Goal: Task Accomplishment & Management: Use online tool/utility

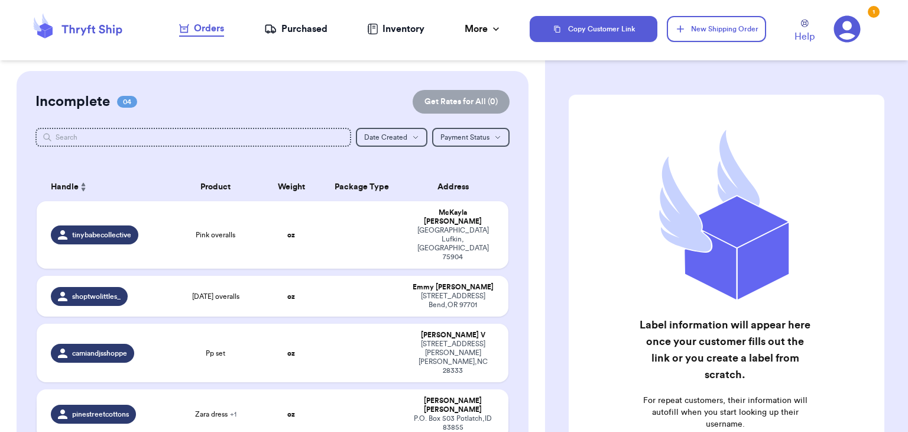
click at [255, 389] on td "Zara dress + 1" at bounding box center [216, 414] width 95 height 50
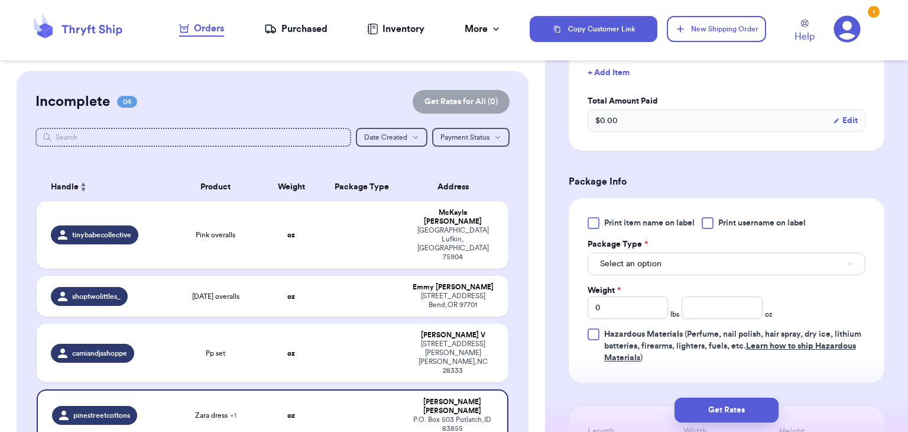
scroll to position [393, 0]
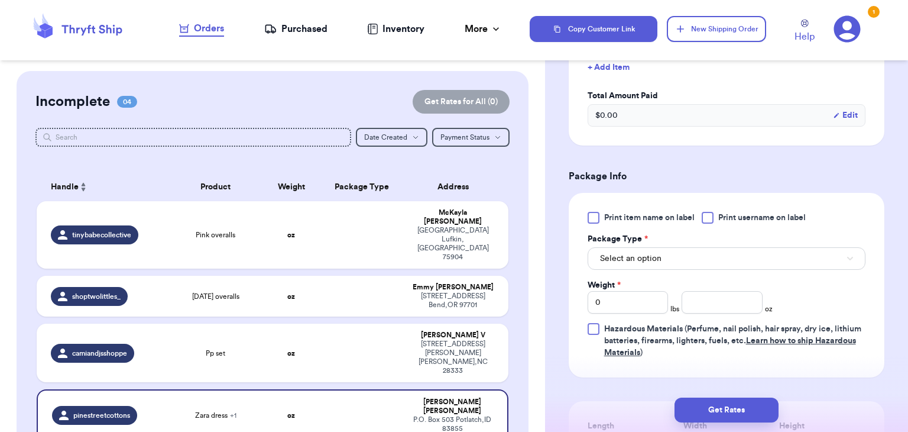
click at [711, 219] on div at bounding box center [708, 218] width 12 height 12
click at [0, 0] on input "Print username on label" at bounding box center [0, 0] width 0 height 0
click at [685, 259] on button "Select an option" at bounding box center [727, 258] width 278 height 22
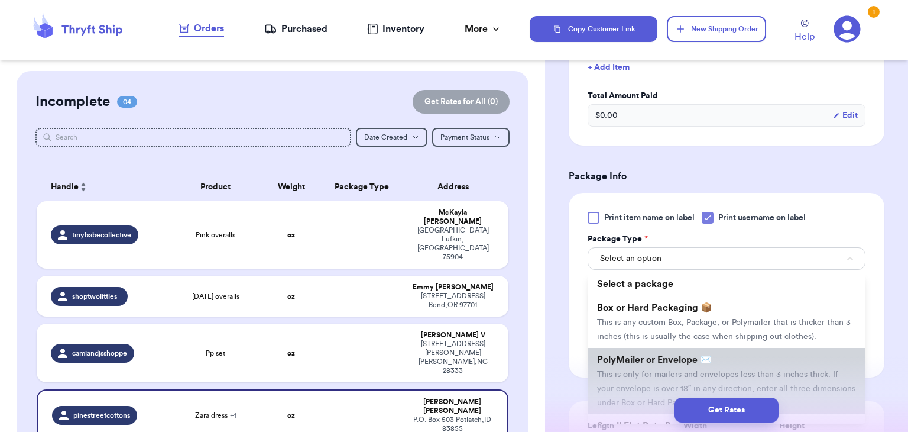
click at [615, 377] on span "This is only for mailers and envelopes less than 3 inches thick. If your envelo…" at bounding box center [726, 388] width 258 height 37
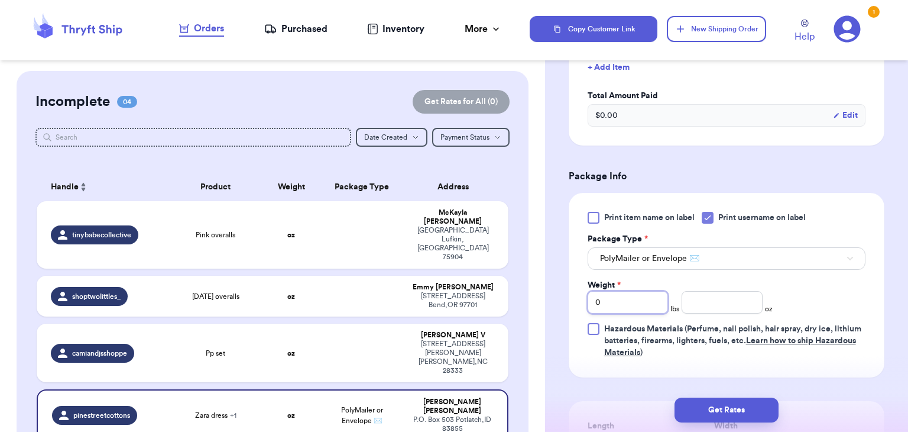
click at [643, 309] on input "0" at bounding box center [628, 302] width 81 height 22
type input "1"
click at [734, 310] on input "number" at bounding box center [722, 302] width 81 height 22
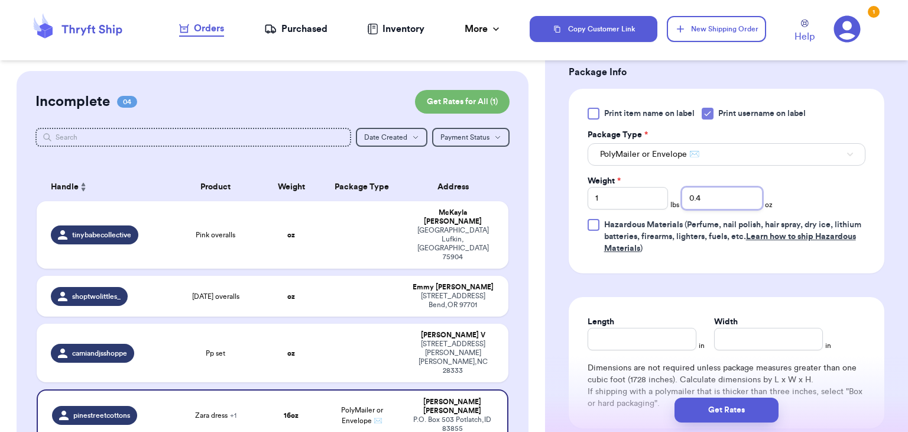
scroll to position [516, 0]
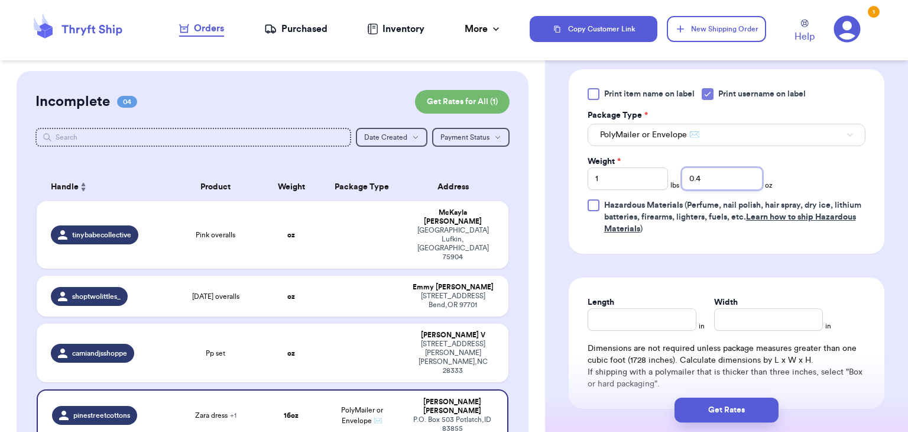
type input "0.4"
click at [628, 325] on input "Length" at bounding box center [642, 319] width 109 height 22
type input "11"
click at [723, 309] on input "Width *" at bounding box center [768, 319] width 109 height 22
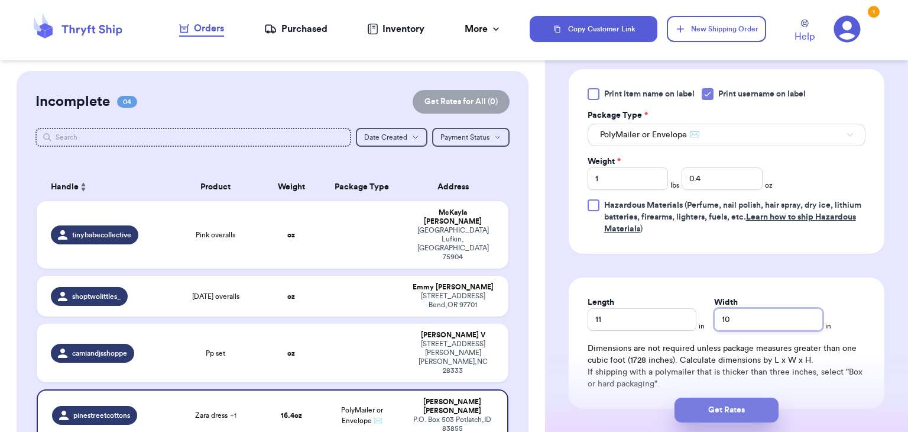
type input "10"
click at [690, 406] on button "Get Rates" at bounding box center [727, 409] width 104 height 25
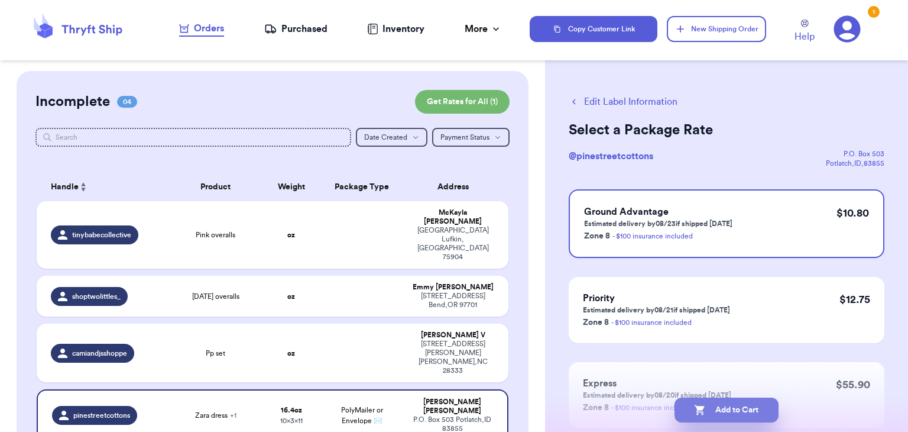
click at [690, 406] on button "Add to Cart" at bounding box center [727, 409] width 104 height 25
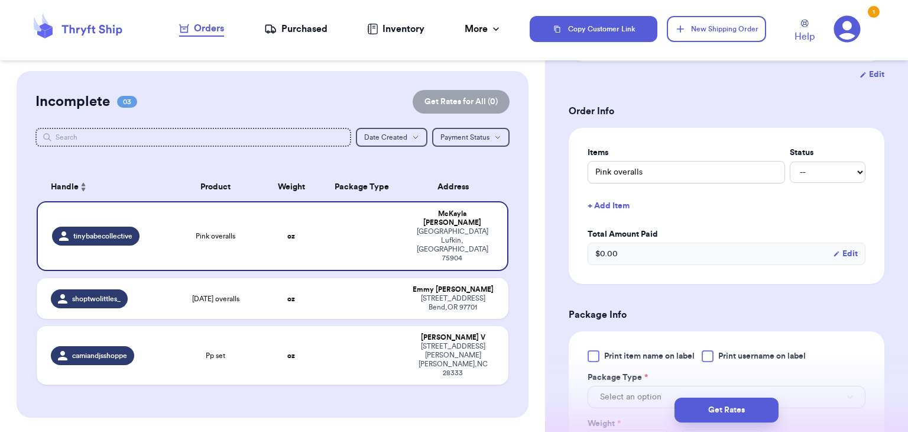
scroll to position [220, 0]
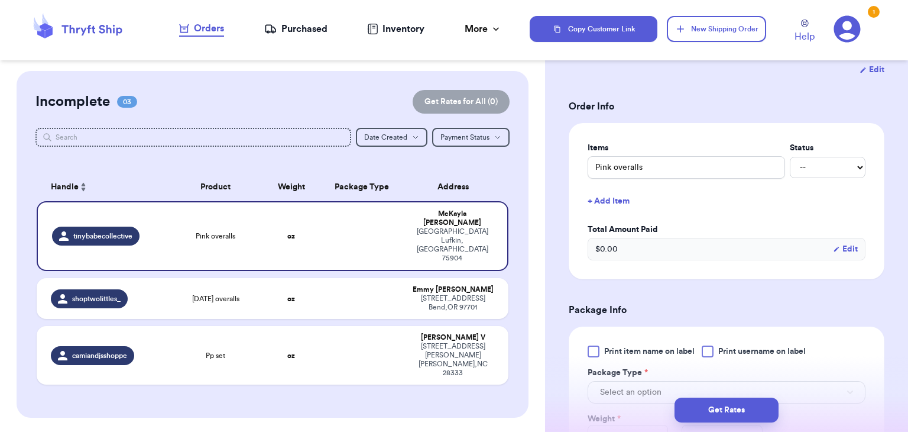
click at [699, 350] on div "Print item name on label Print username on label" at bounding box center [727, 351] width 278 height 12
click at [709, 351] on div at bounding box center [708, 351] width 12 height 12
click at [0, 0] on input "Print username on label" at bounding box center [0, 0] width 0 height 0
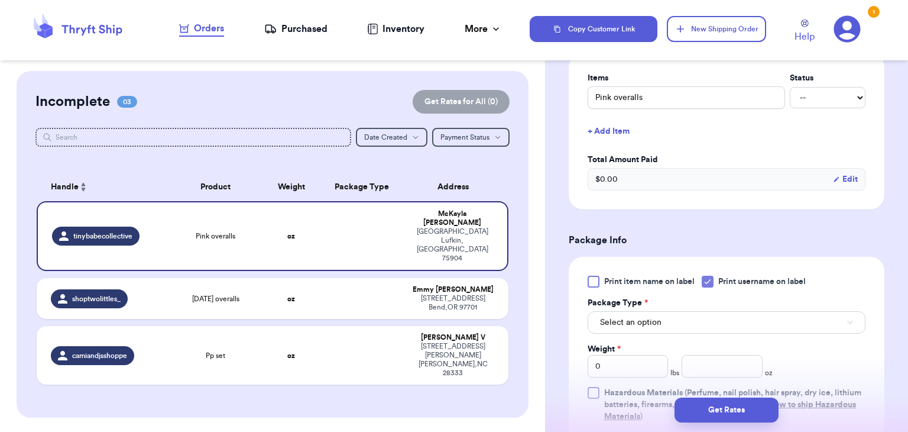
scroll to position [291, 0]
click at [717, 324] on button "Select an option" at bounding box center [727, 321] width 278 height 22
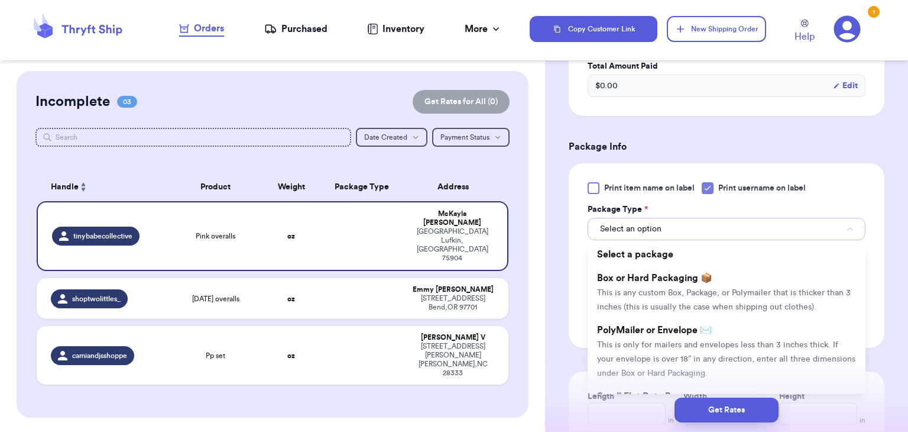
scroll to position [385, 0]
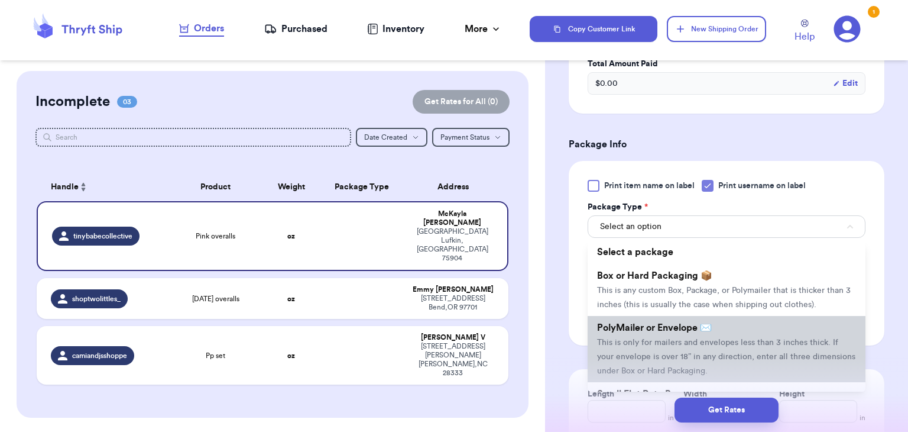
click at [717, 325] on li "PolyMailer or Envelope ✉️ This is only for mailers and envelopes less than 3 in…" at bounding box center [727, 349] width 278 height 66
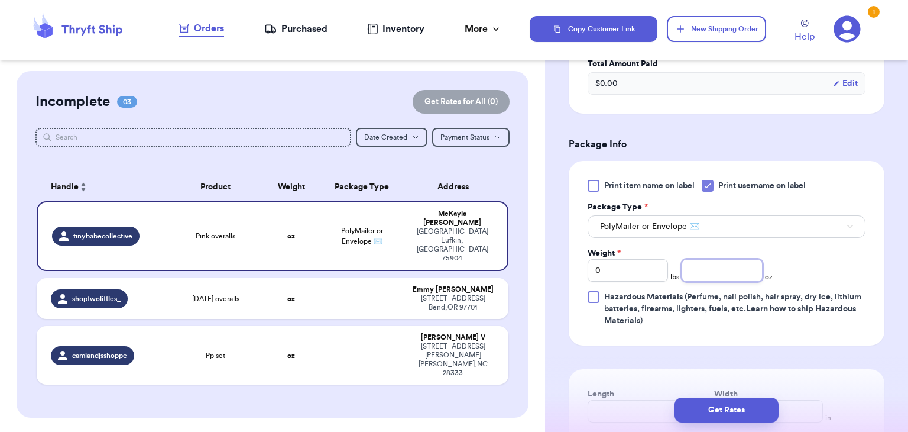
click at [712, 268] on input "number" at bounding box center [722, 270] width 81 height 22
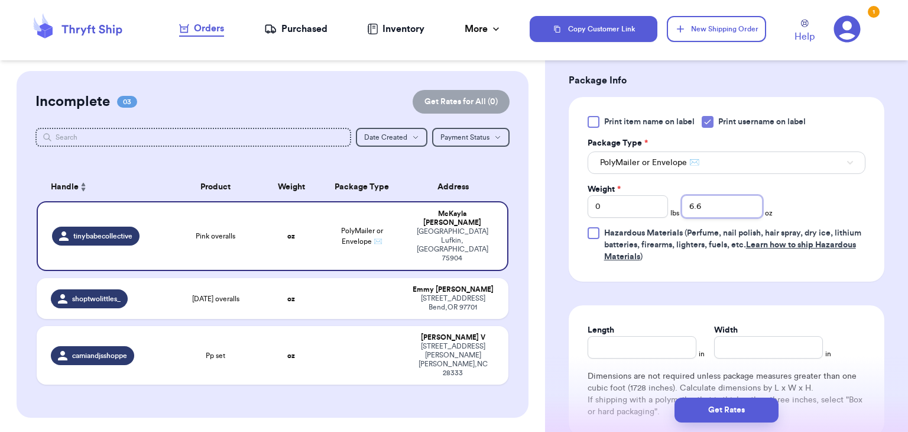
scroll to position [453, 0]
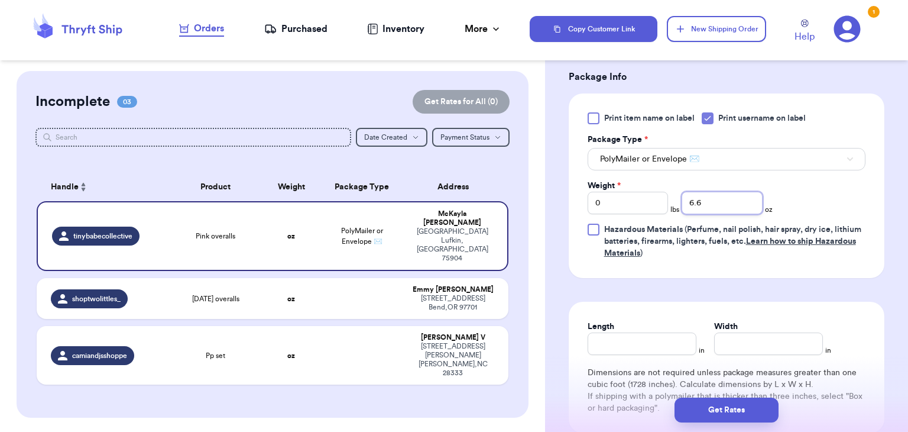
type input "6.6"
click at [663, 348] on input "Length" at bounding box center [642, 343] width 109 height 22
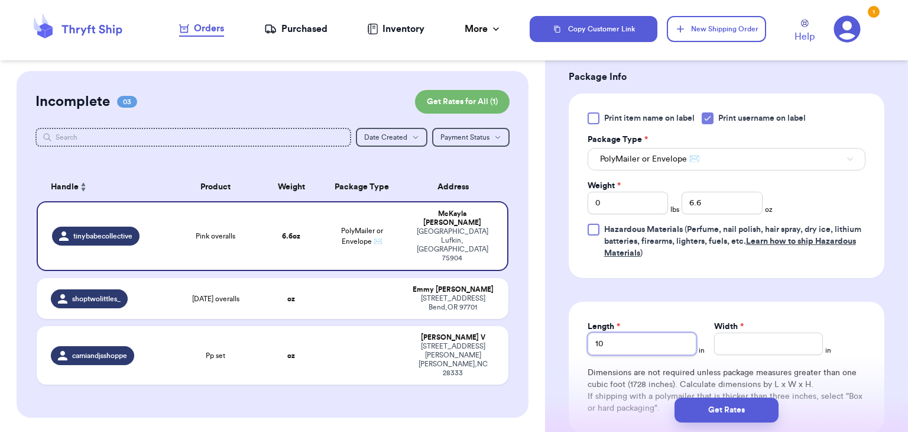
type input "10"
click at [754, 352] on input "Width *" at bounding box center [768, 343] width 109 height 22
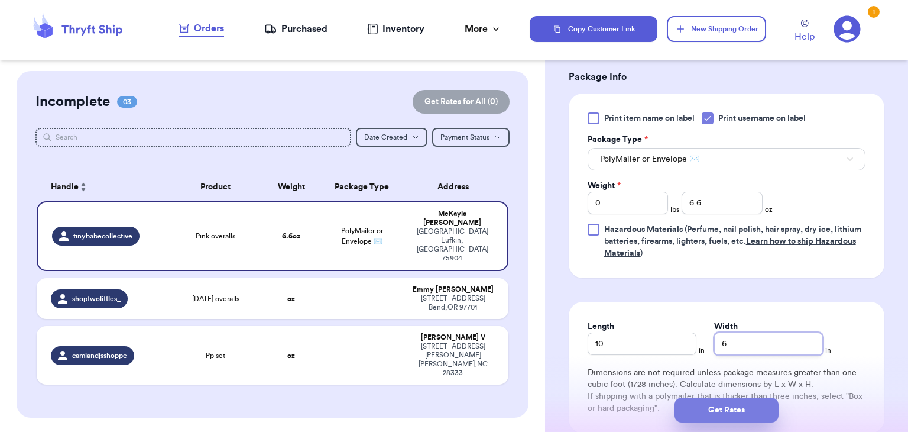
type input "6"
click at [720, 413] on button "Get Rates" at bounding box center [727, 409] width 104 height 25
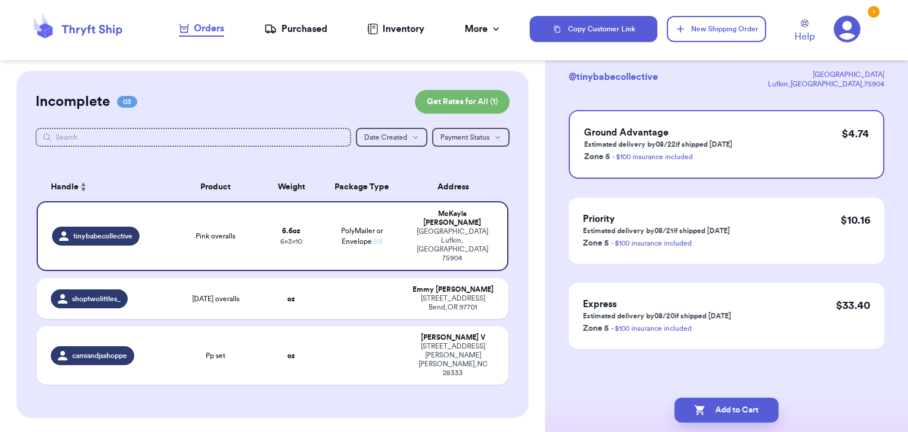
scroll to position [0, 0]
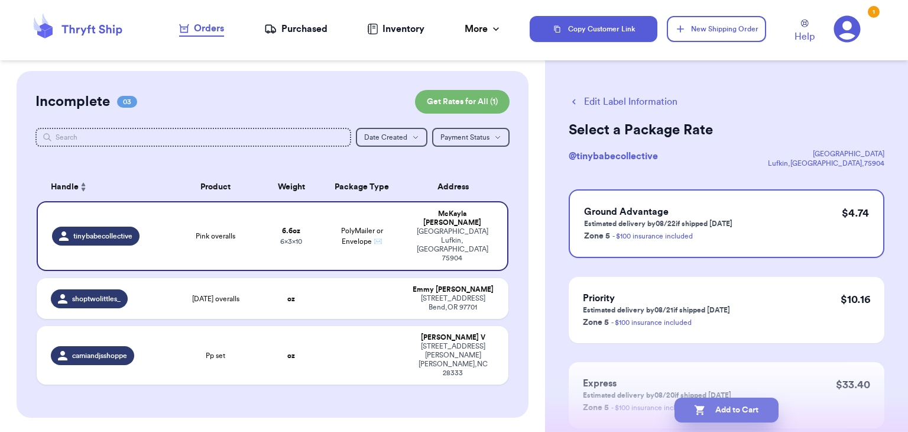
click at [703, 412] on icon "button" at bounding box center [700, 410] width 12 height 12
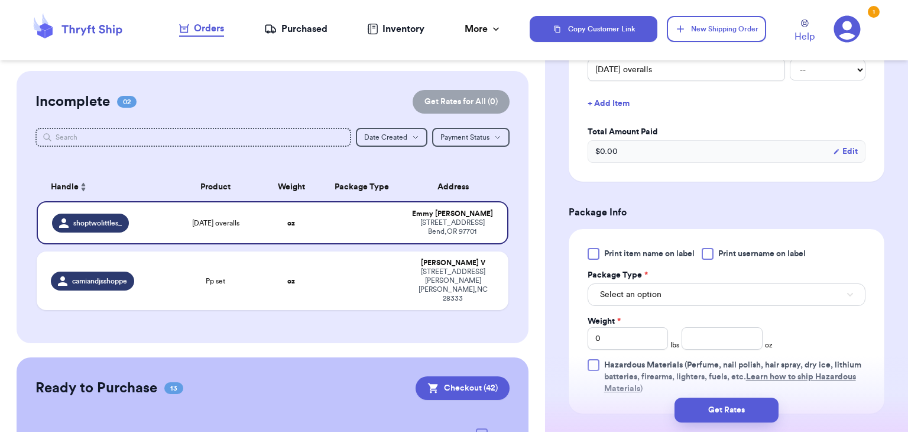
scroll to position [319, 0]
click at [711, 256] on div at bounding box center [708, 252] width 12 height 12
click at [0, 0] on input "Print username on label" at bounding box center [0, 0] width 0 height 0
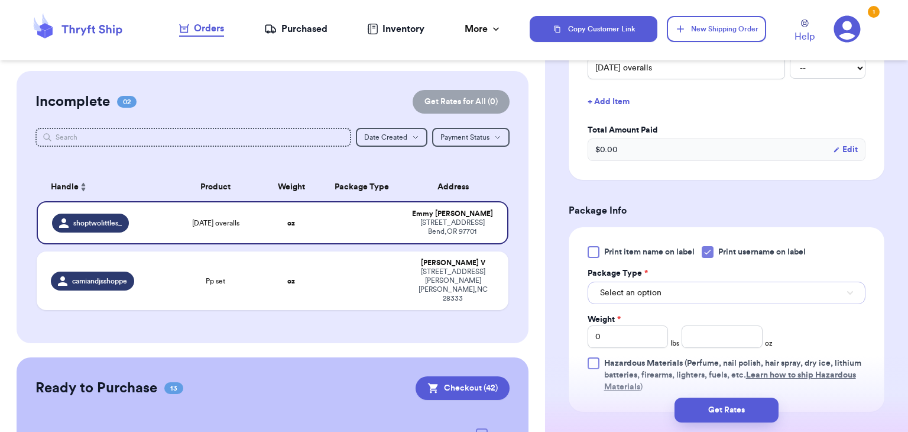
click at [683, 298] on button "Select an option" at bounding box center [727, 292] width 278 height 22
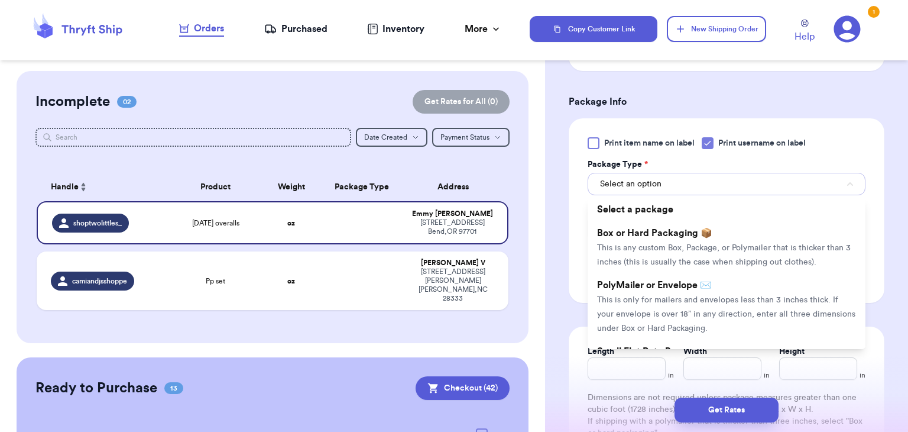
scroll to position [430, 0]
click at [683, 298] on span "This is only for mailers and envelopes less than 3 inches thick. If your envelo…" at bounding box center [726, 312] width 258 height 37
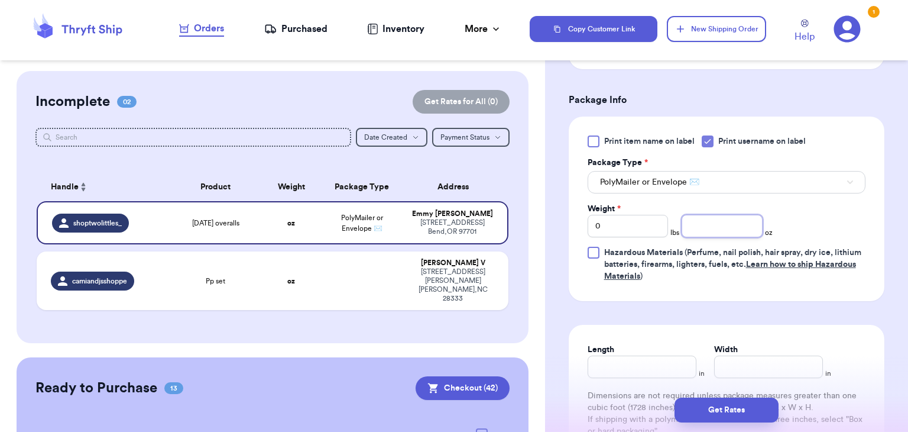
click at [697, 226] on input "number" at bounding box center [722, 226] width 81 height 22
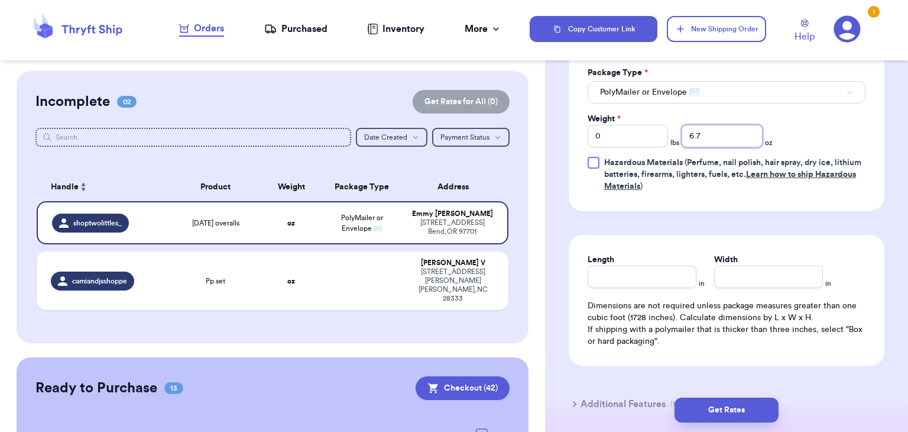
scroll to position [520, 0]
type input "6.7"
click at [679, 278] on input "Length" at bounding box center [642, 276] width 109 height 22
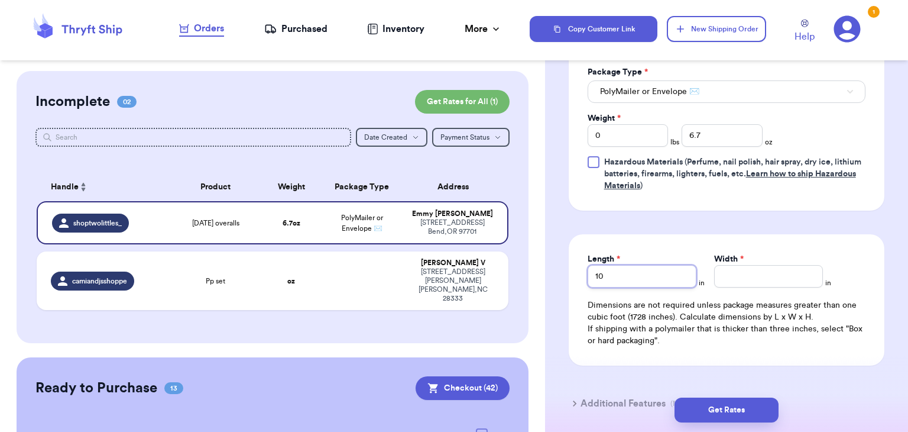
type input "10"
click at [735, 276] on input "Width *" at bounding box center [768, 276] width 109 height 22
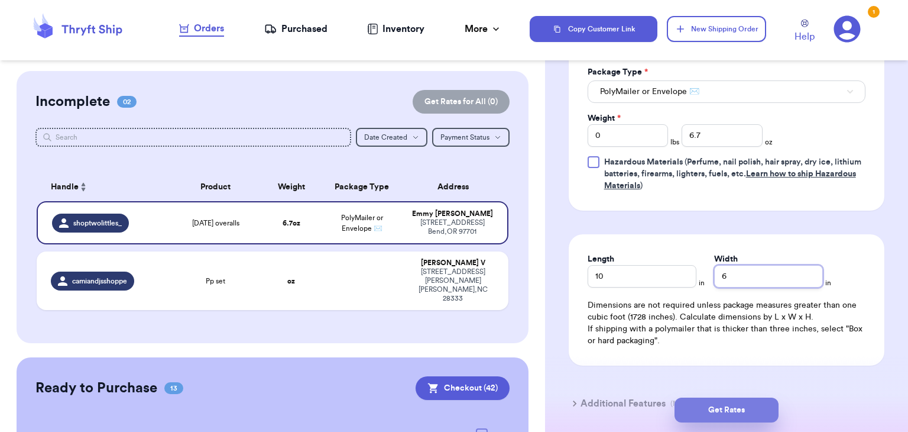
type input "6"
click at [696, 409] on button "Get Rates" at bounding box center [727, 409] width 104 height 25
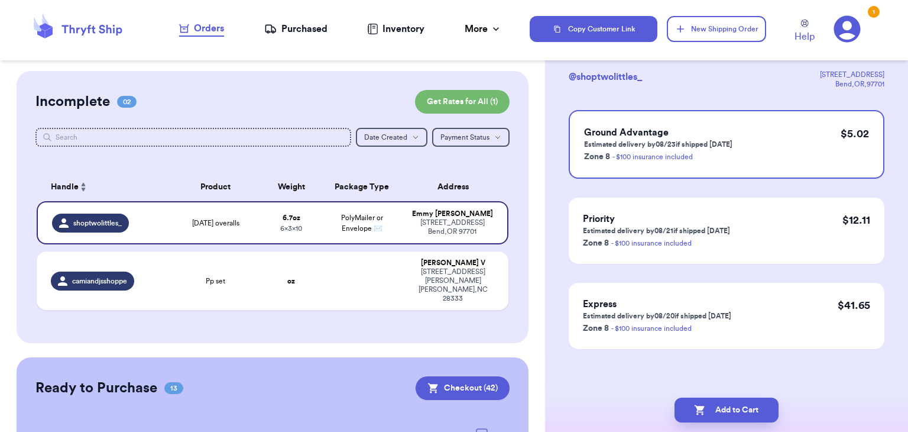
scroll to position [0, 0]
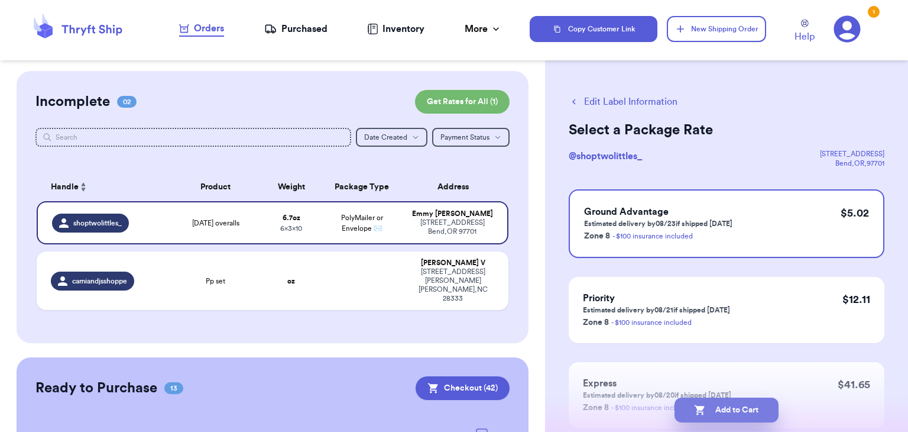
click at [707, 413] on button "Add to Cart" at bounding box center [727, 409] width 104 height 25
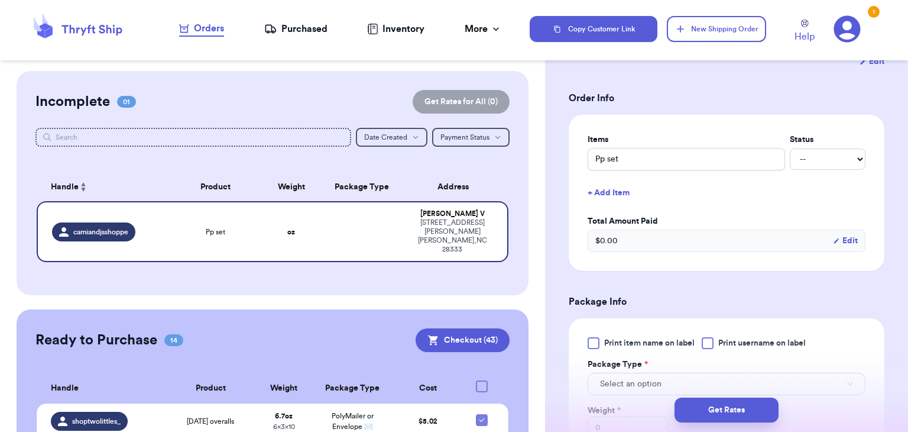
scroll to position [233, 0]
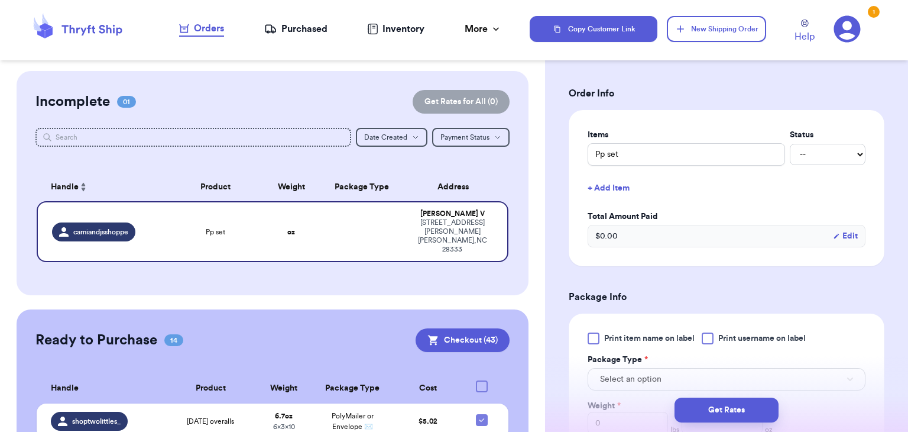
click at [707, 333] on div at bounding box center [708, 338] width 12 height 12
click at [0, 0] on input "Print username on label" at bounding box center [0, 0] width 0 height 0
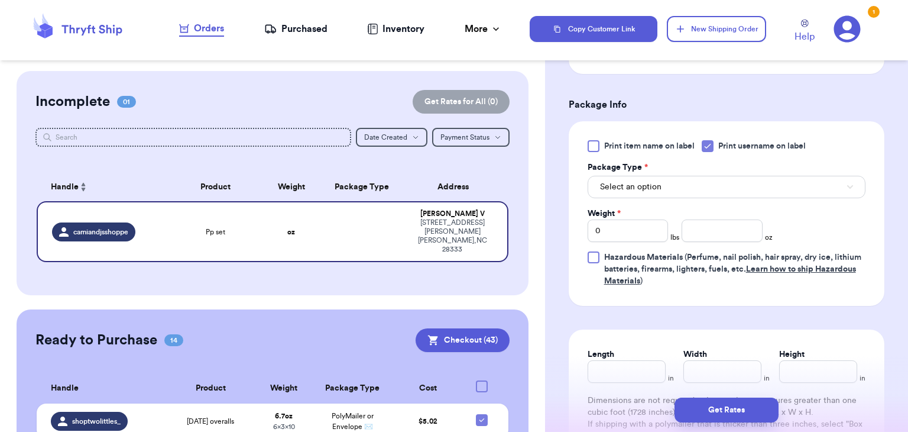
scroll to position [435, 0]
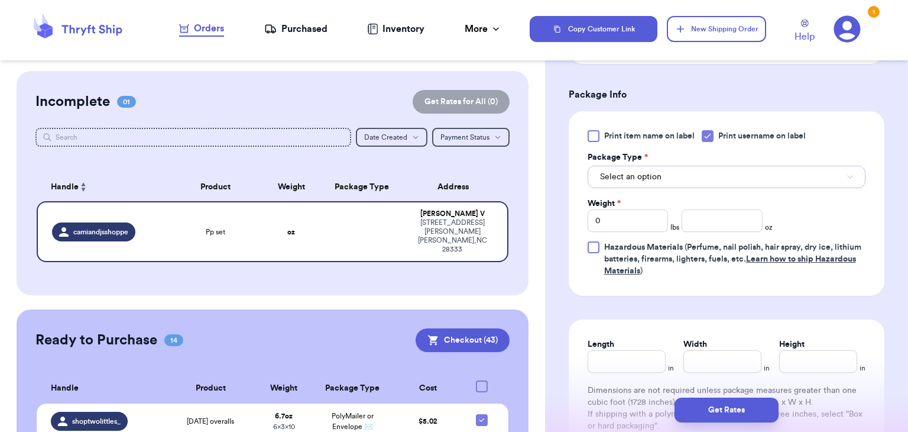
click at [717, 170] on button "Select an option" at bounding box center [727, 177] width 278 height 22
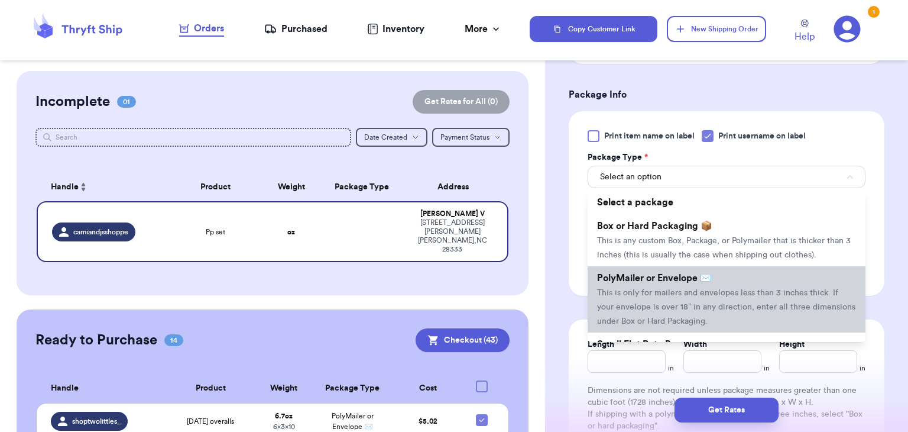
click at [679, 305] on span "This is only for mailers and envelopes less than 3 inches thick. If your envelo…" at bounding box center [726, 307] width 258 height 37
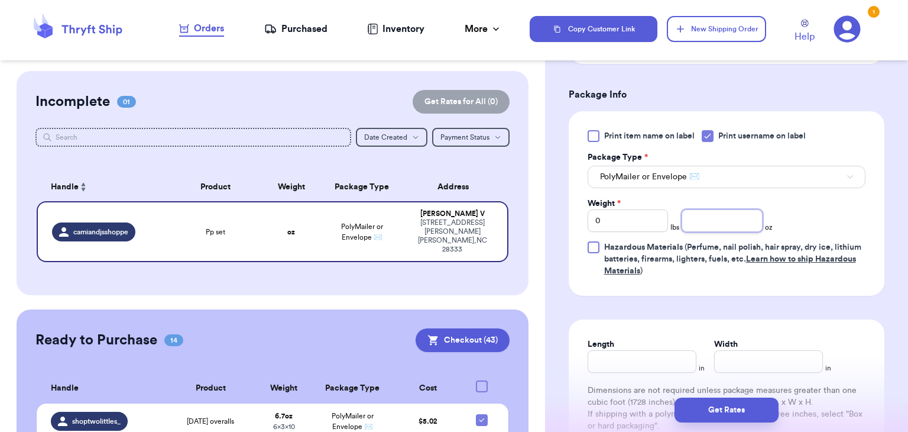
click at [689, 221] on input "number" at bounding box center [722, 220] width 81 height 22
type input "11.5"
click at [615, 352] on input "Length" at bounding box center [642, 361] width 109 height 22
type input "10"
click at [724, 369] on input "Width *" at bounding box center [768, 361] width 109 height 22
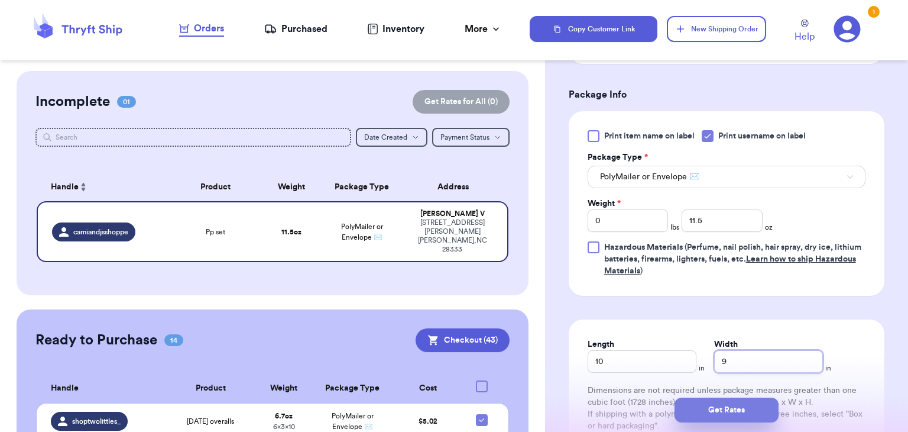
type input "9"
click at [712, 408] on button "Get Rates" at bounding box center [727, 409] width 104 height 25
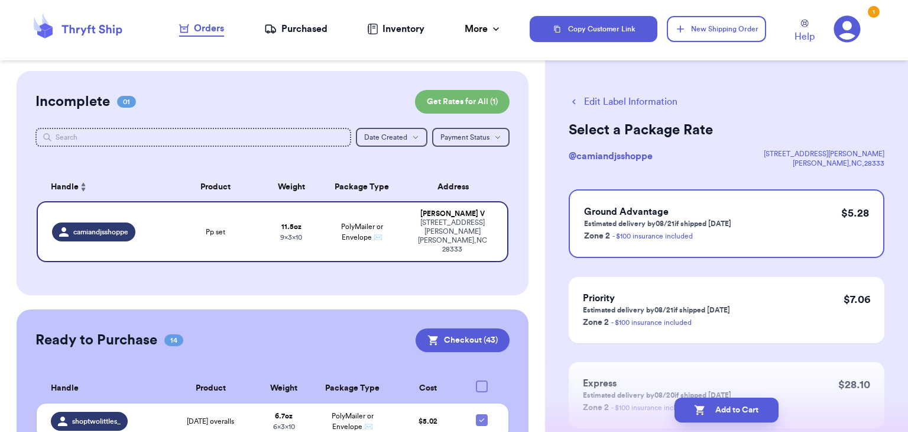
click at [712, 408] on button "Add to Cart" at bounding box center [727, 409] width 104 height 25
